Goal: Check status: Check status

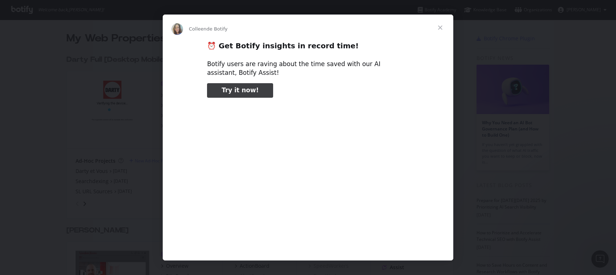
type input "133160"
click at [441, 28] on span "Fermer" at bounding box center [440, 28] width 26 height 26
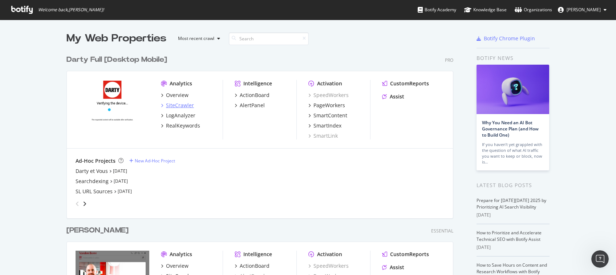
click at [174, 104] on div "SiteCrawler" at bounding box center [180, 105] width 28 height 7
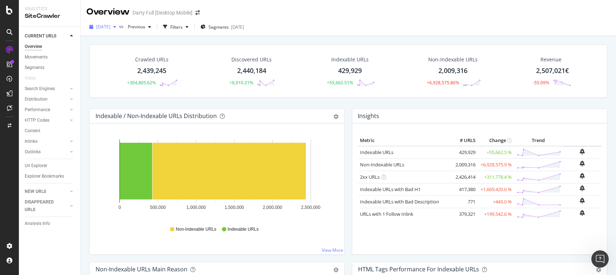
click at [116, 28] on icon "button" at bounding box center [114, 27] width 3 height 4
click at [366, 23] on div "[DATE] vs Previous Filters Segments [DATE]" at bounding box center [349, 28] width 536 height 15
click at [362, 19] on div "[DATE] vs Previous Filters Segments [DATE]" at bounding box center [349, 27] width 536 height 18
